Goal: Browse casually

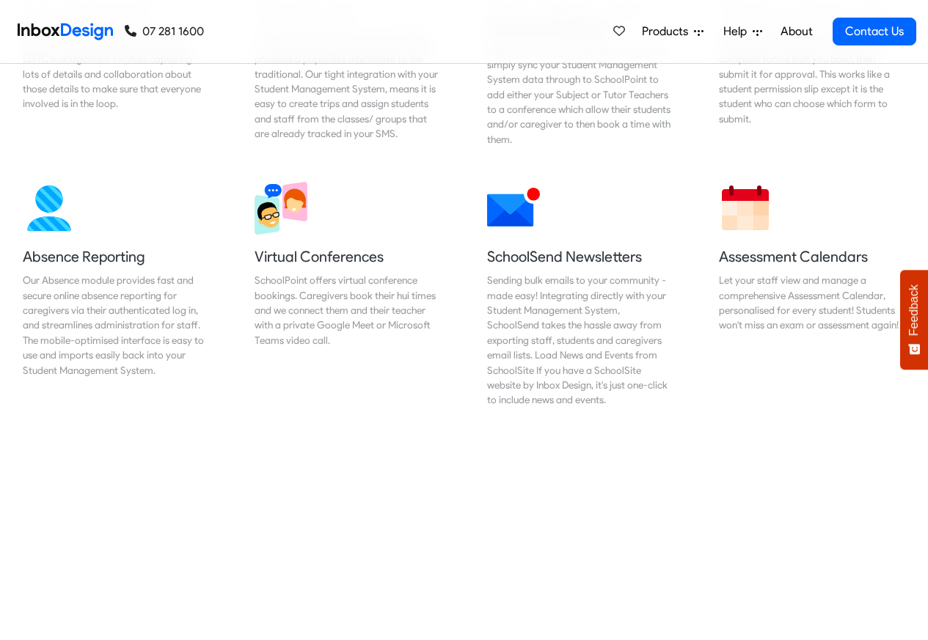
scroll to position [1144, 0]
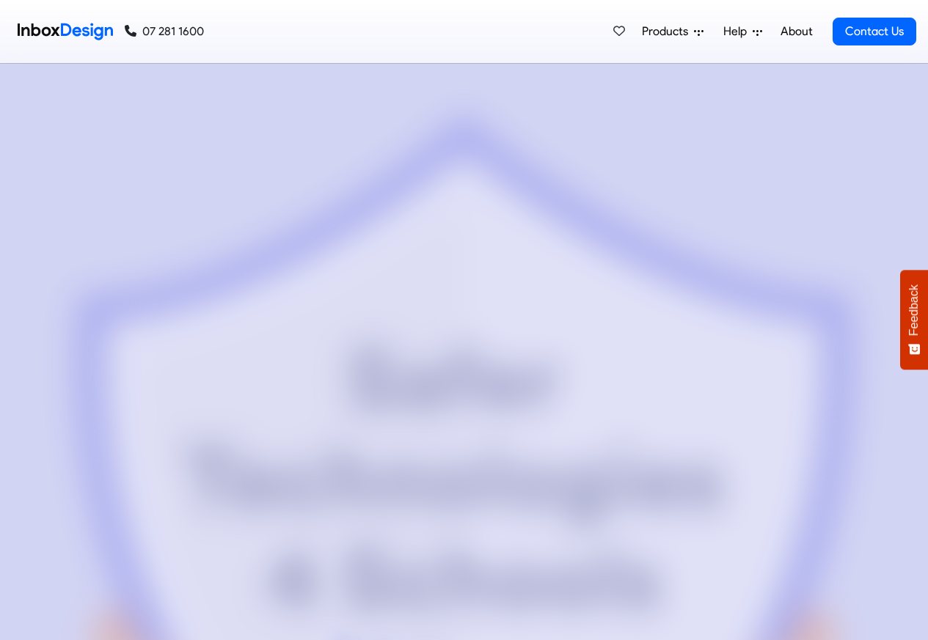
checkbox input "true"
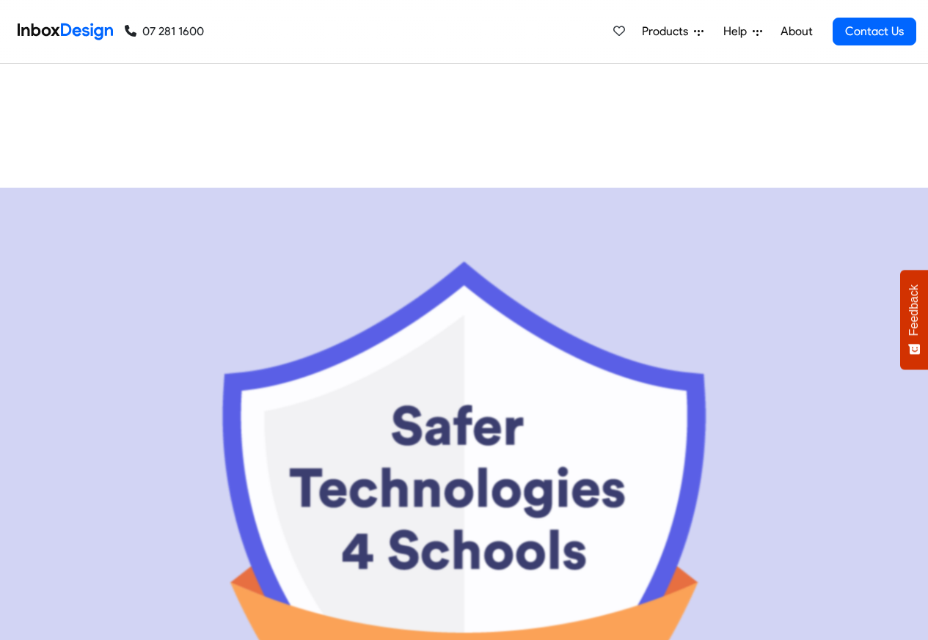
checkbox input "true"
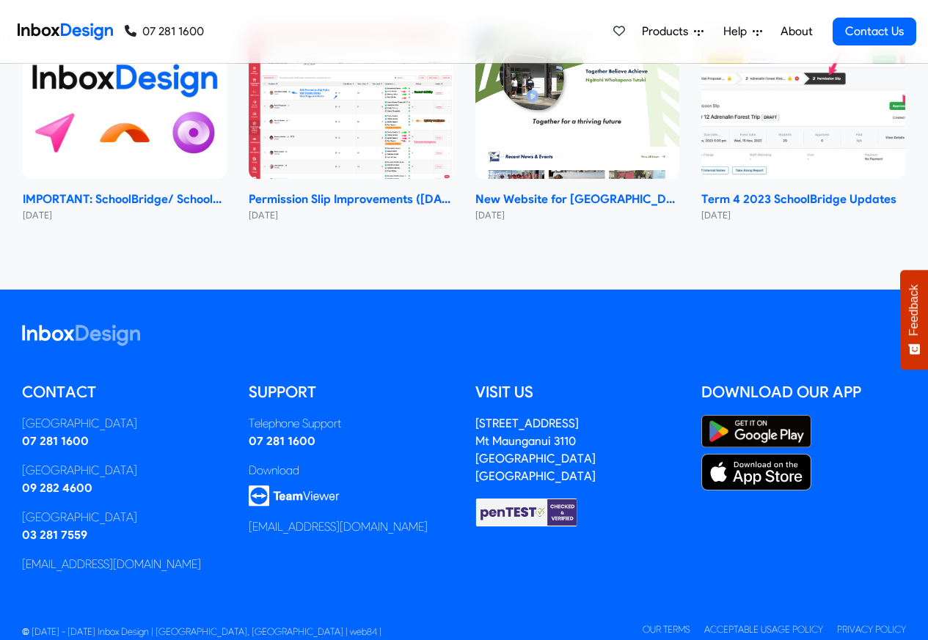
checkbox input "true"
